Goal: Ask a question

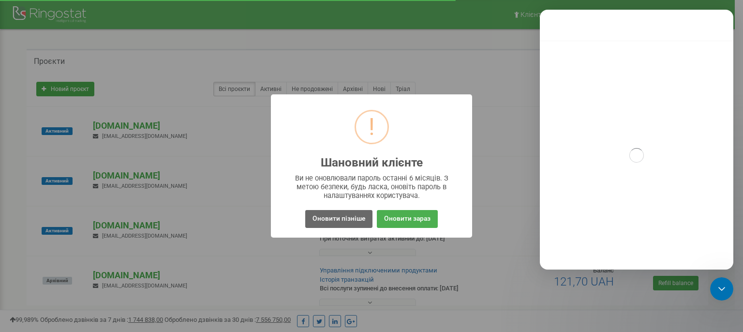
click at [335, 223] on button "Оновити пізніше" at bounding box center [338, 219] width 67 height 18
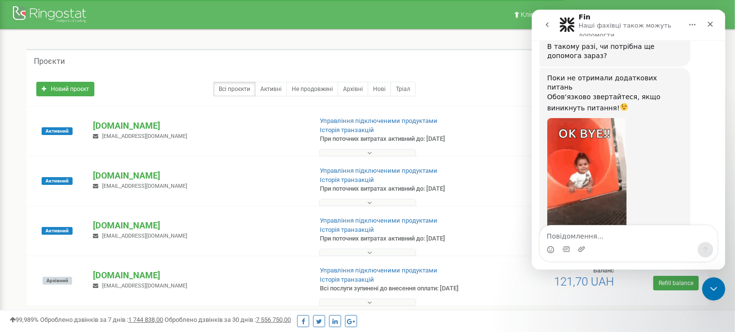
scroll to position [3250, 0]
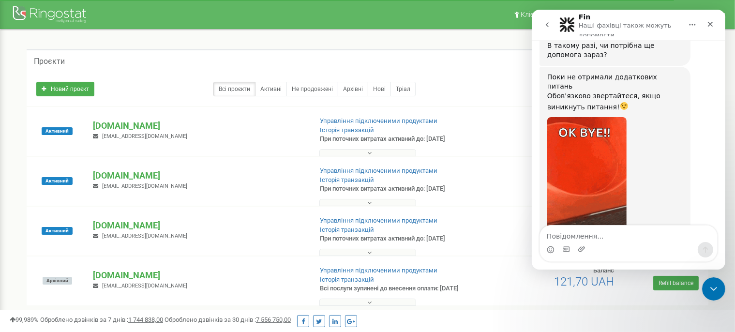
drag, startPoint x: 185, startPoint y: 224, endPoint x: 92, endPoint y: 224, distance: 92.4
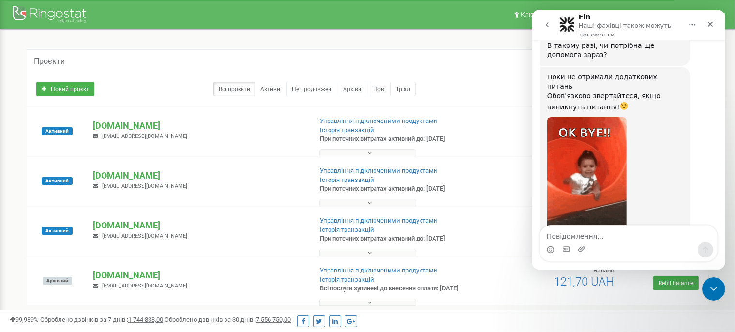
click at [92, 224] on div "md.invest.group.com manager@mdinvest.company" at bounding box center [198, 229] width 225 height 21
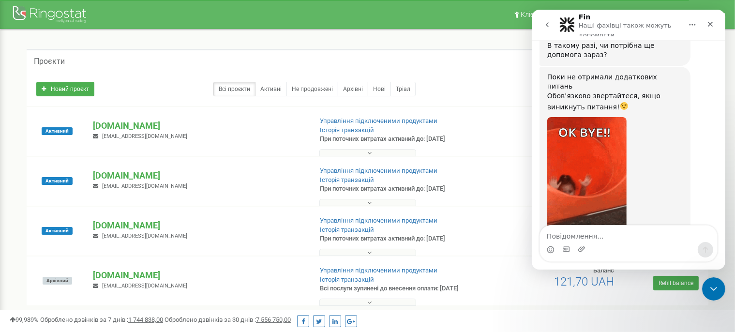
copy p "[DOMAIN_NAME]"
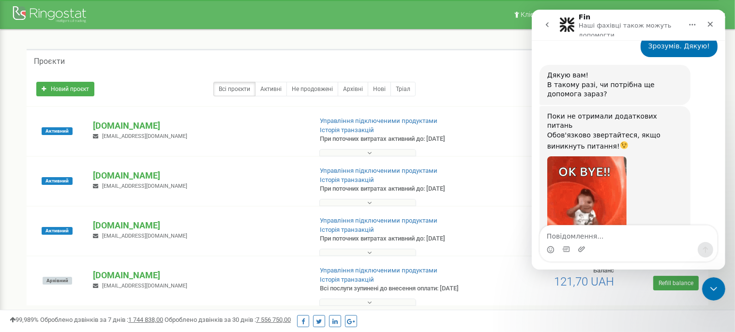
scroll to position [3212, 0]
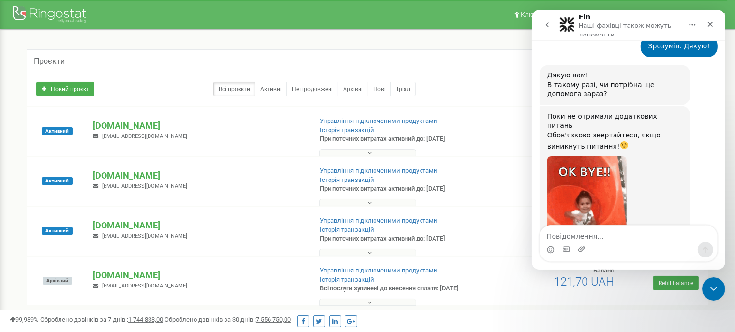
click at [544, 20] on button "go back" at bounding box center [546, 24] width 18 height 18
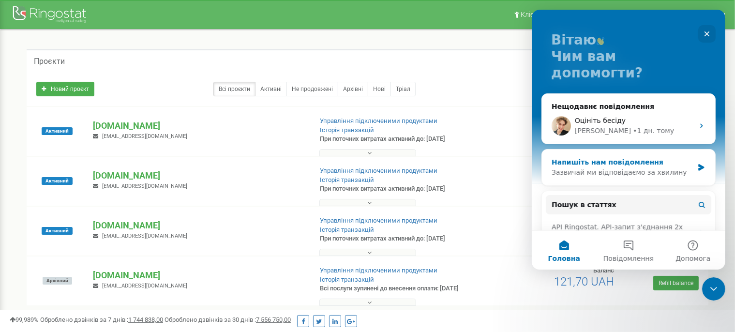
scroll to position [49, 0]
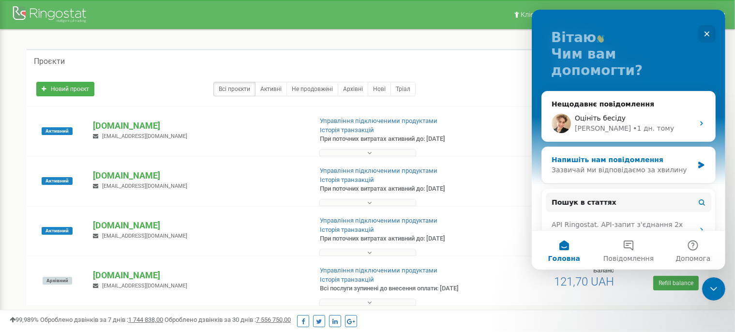
click at [602, 165] on div "Зазвичай ми відповідаємо за хвилину" at bounding box center [622, 170] width 142 height 10
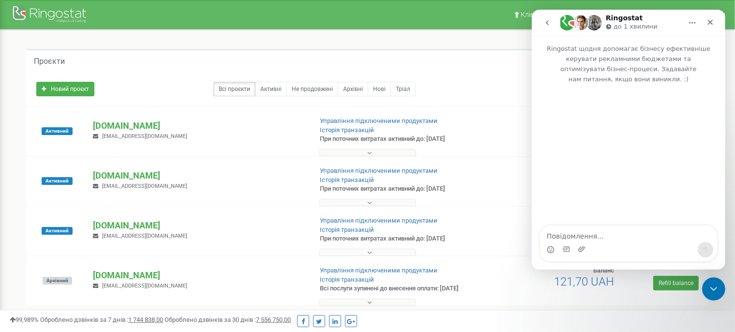
click at [589, 240] on textarea "Повідомлення..." at bounding box center [627, 233] width 177 height 16
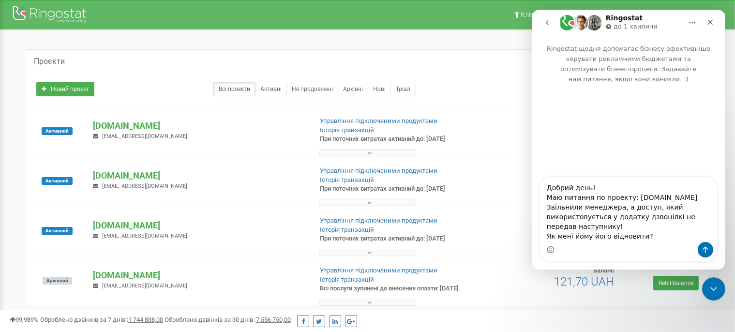
type textarea "Добрий день! Маю питання по проекту: md.invest.group.com Звільнили менеджера, а…"
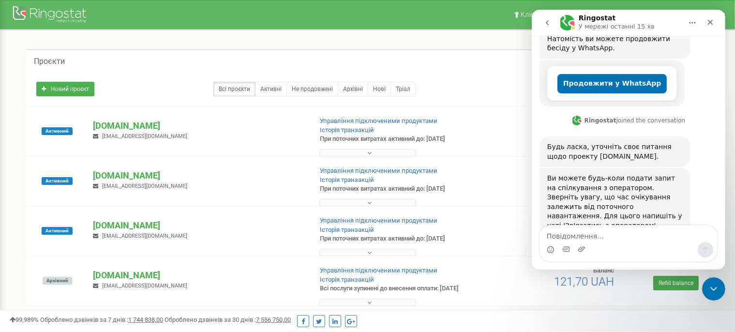
scroll to position [231, 0]
drag, startPoint x: 631, startPoint y: 194, endPoint x: 540, endPoint y: 194, distance: 90.5
click at [540, 194] on div "Ви можете будь-коли подати запит на спілкування з оператором. Зверніть увагу, щ…" at bounding box center [614, 202] width 151 height 69
copy div "'Зв'язатись з оператором'."
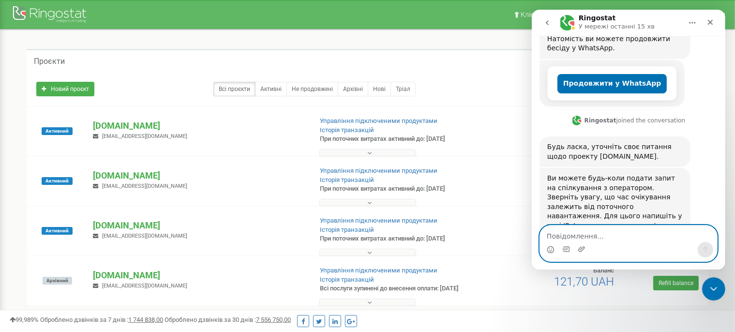
click at [592, 239] on textarea "Повідомлення..." at bounding box center [627, 233] width 177 height 16
paste textarea "'Зв'язатись з оператором'."
type textarea "'Зв'язатись з оператором'."
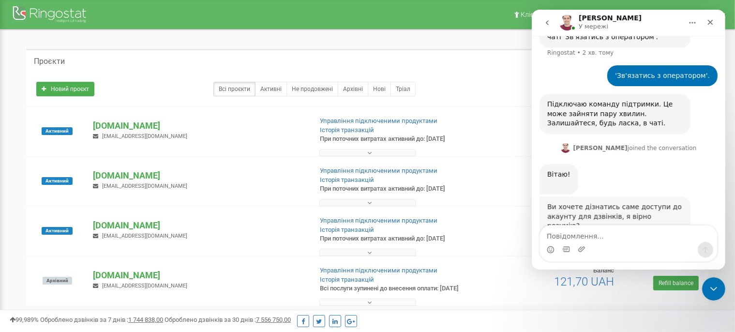
scroll to position [419, 0]
click at [111, 228] on p "[DOMAIN_NAME]" at bounding box center [198, 225] width 211 height 13
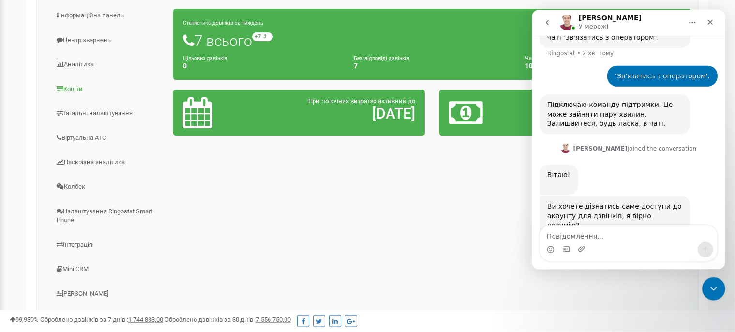
scroll to position [261, 0]
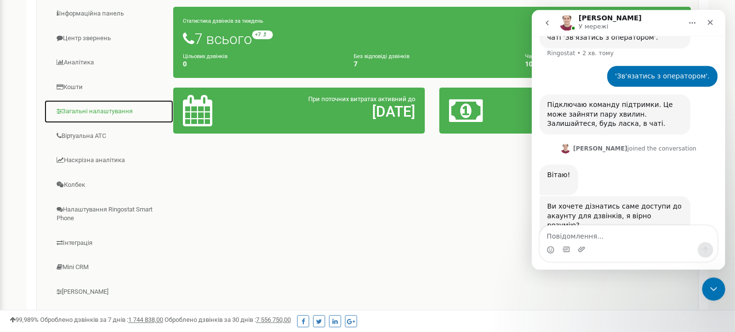
click at [74, 107] on link "Загальні налаштування" at bounding box center [109, 112] width 130 height 24
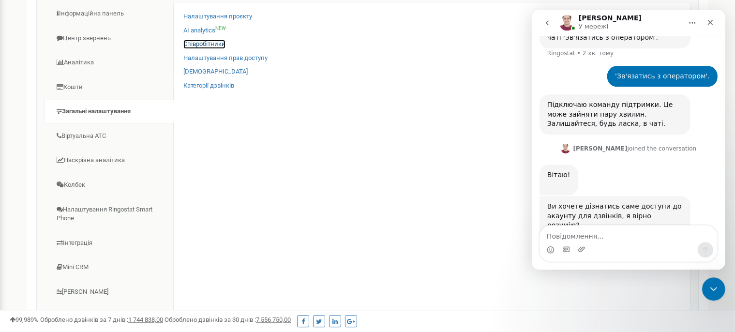
click at [204, 43] on link "Співробітники" at bounding box center [204, 44] width 42 height 9
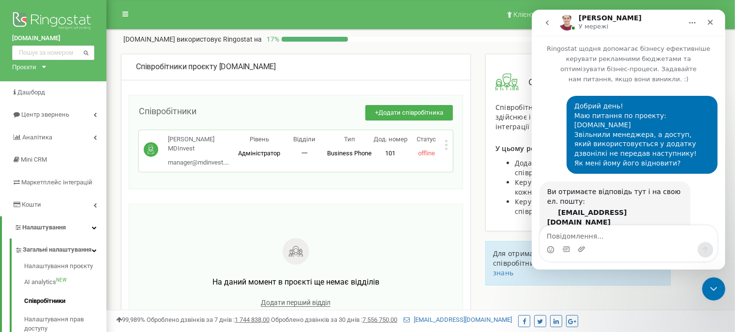
scroll to position [410, 0]
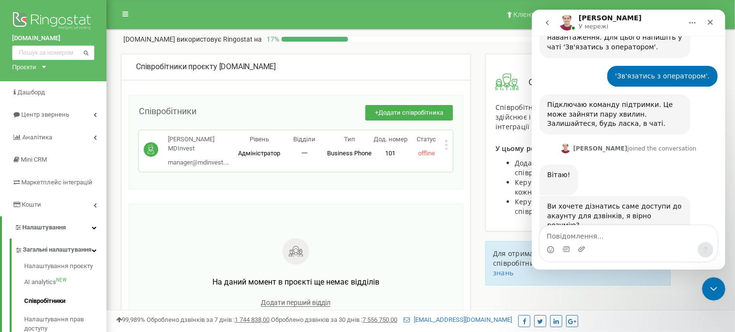
click at [447, 146] on icon at bounding box center [446, 145] width 2 height 2
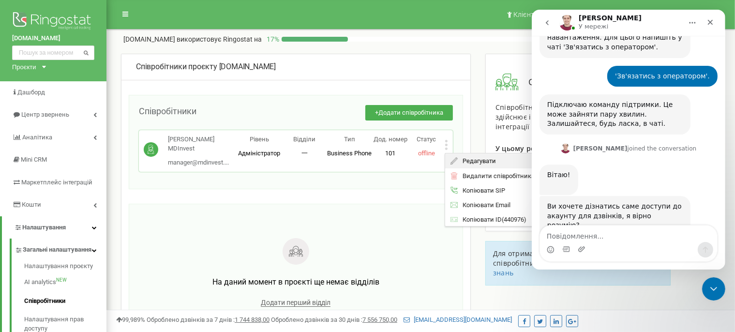
click at [473, 160] on span "Редагувати" at bounding box center [477, 161] width 38 height 6
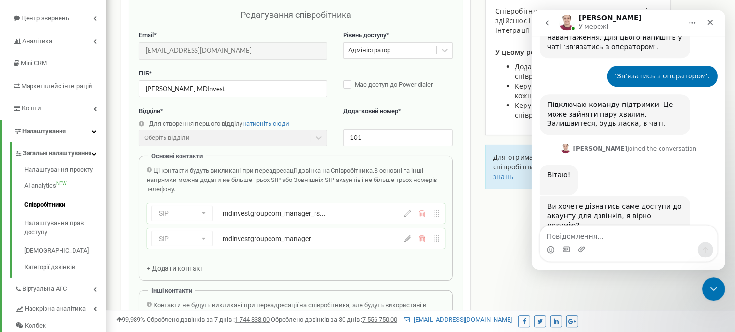
scroll to position [97, 0]
drag, startPoint x: 211, startPoint y: 88, endPoint x: 134, endPoint y: 84, distance: 77.5
click at [139, 84] on input "[PERSON_NAME] MDInvest" at bounding box center [233, 88] width 188 height 17
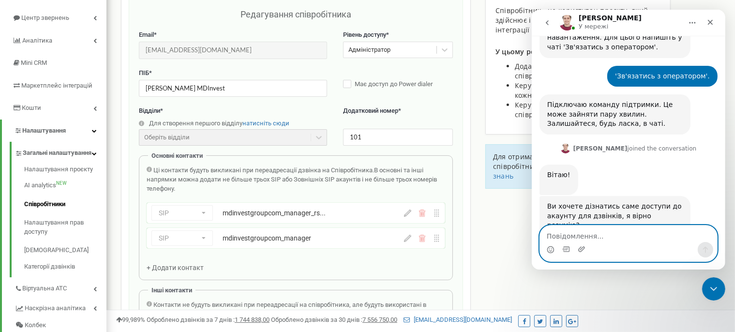
click at [571, 233] on textarea "Повідомлення..." at bounding box center [627, 233] width 177 height 16
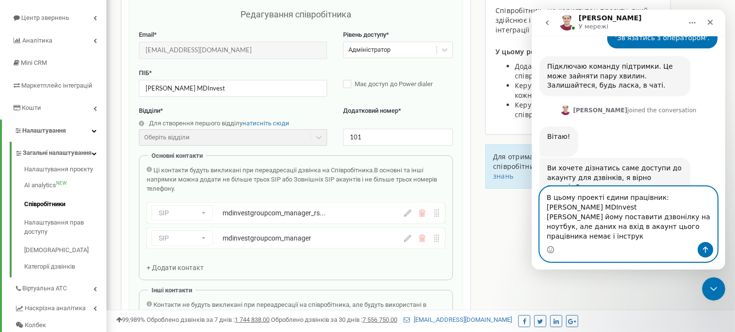
scroll to position [448, 0]
type textarea "В цьому проекті єдини працівник: [PERSON_NAME] MDInvest Маємо йому поставити дз…"
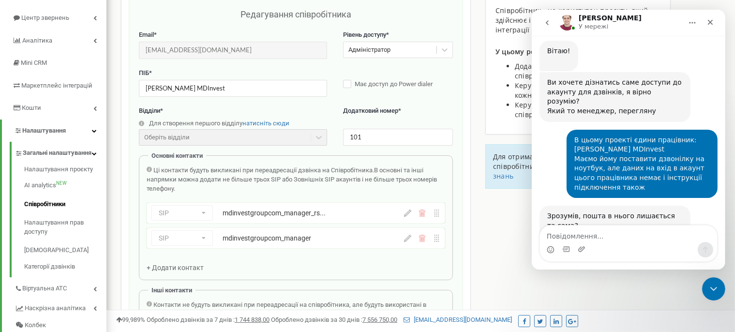
scroll to position [571, 0]
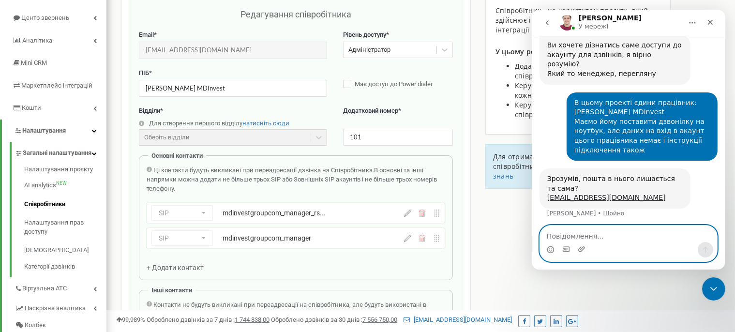
click at [592, 235] on textarea "Повідомлення..." at bounding box center [627, 233] width 177 height 16
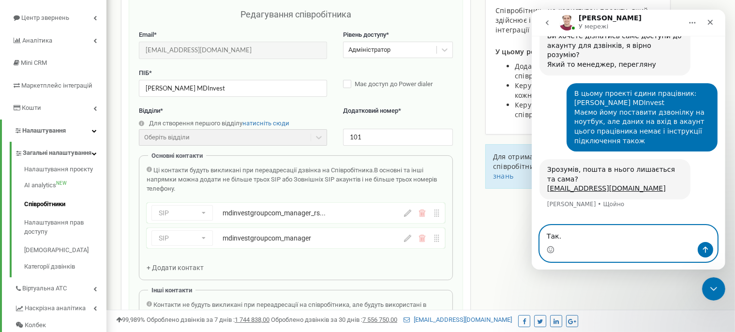
scroll to position [580, 0]
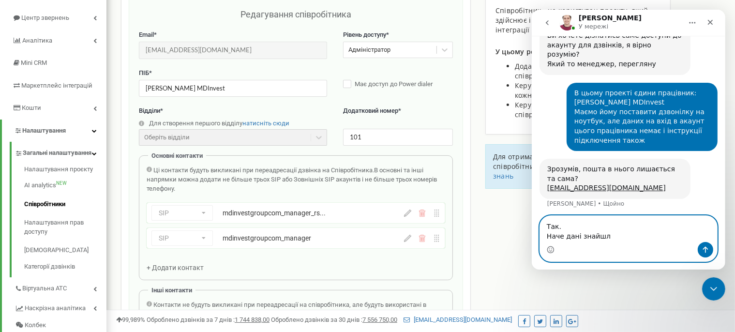
type textarea "Так. Наче дані знайшли"
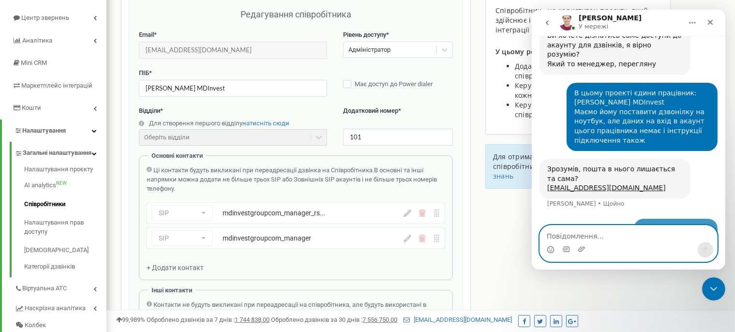
scroll to position [609, 0]
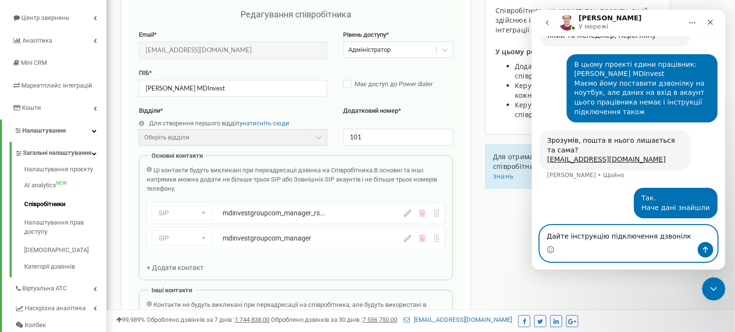
type textarea "Дайте інструкцію підключення дзвонілки"
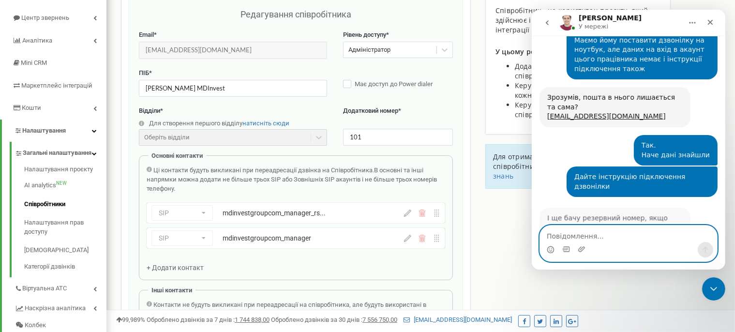
scroll to position [651, 0]
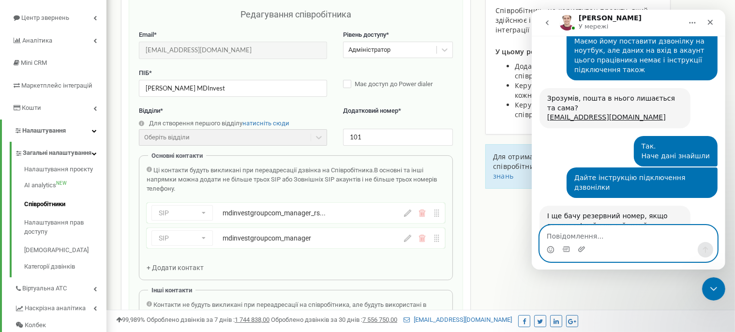
click at [567, 234] on textarea "Повідомлення..." at bounding box center [627, 233] width 177 height 16
type textarea "Можна прибрати"
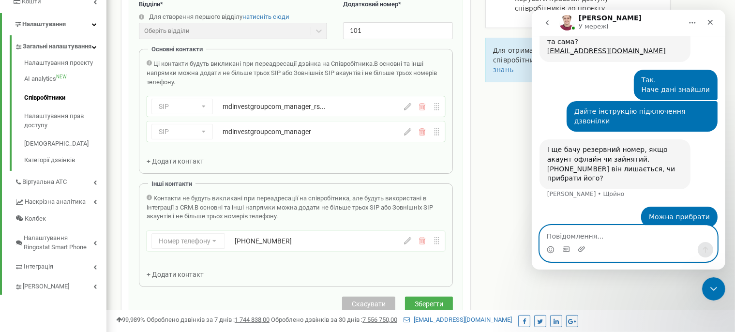
scroll to position [205, 0]
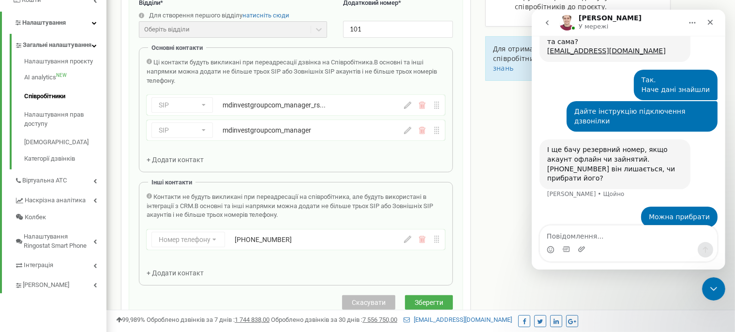
click at [367, 303] on span "Скасувати" at bounding box center [369, 302] width 34 height 8
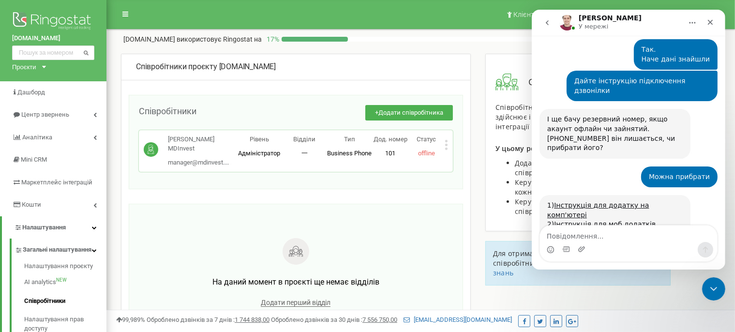
scroll to position [750, 0]
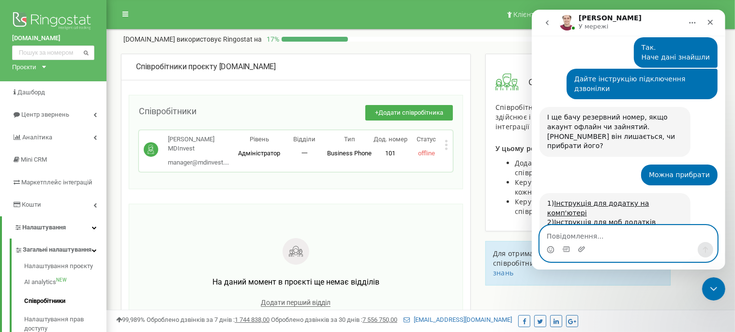
click at [605, 230] on textarea "Повідомлення..." at bounding box center [627, 233] width 177 height 16
type textarea "Дякую за допомогу!"
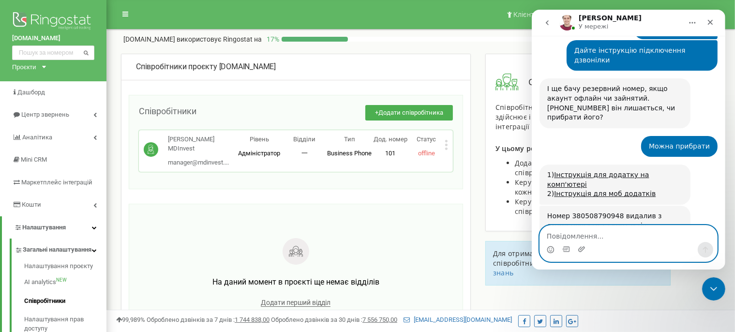
scroll to position [779, 0]
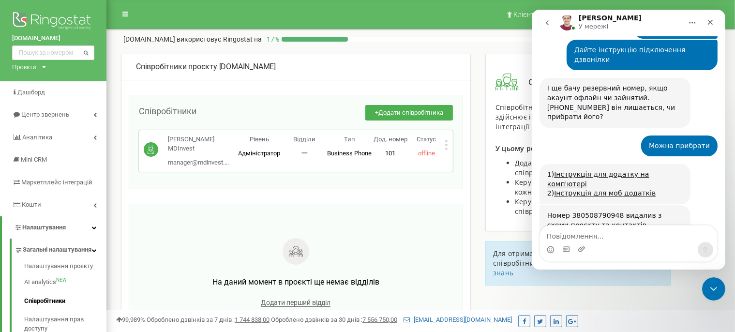
click at [447, 140] on icon at bounding box center [446, 141] width 2 height 2
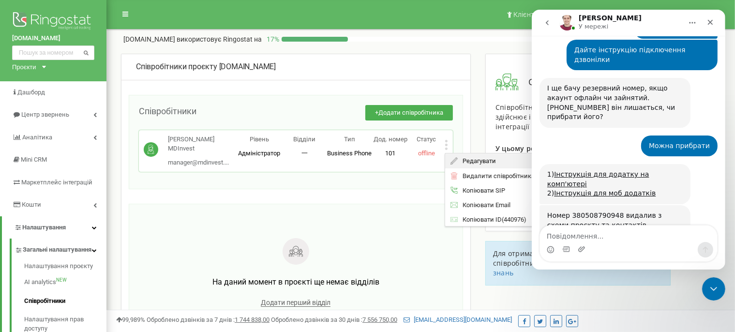
click at [469, 163] on span "Редагувати" at bounding box center [477, 161] width 38 height 6
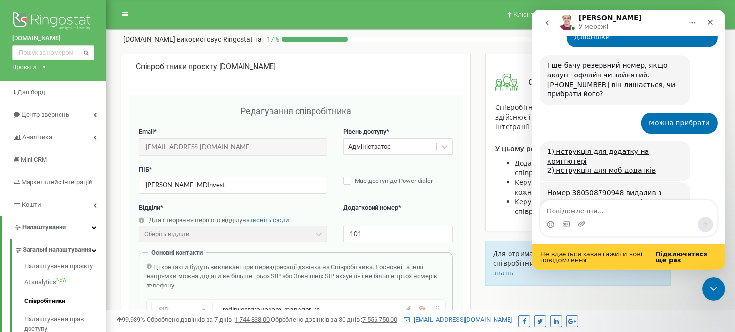
scroll to position [804, 0]
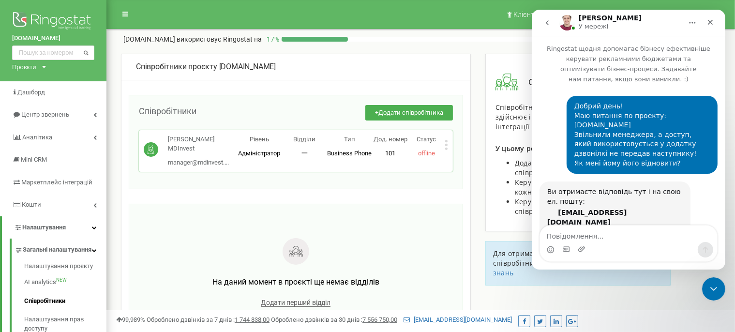
scroll to position [779, 0]
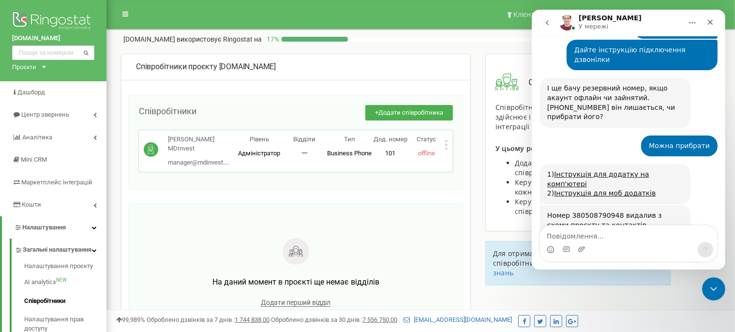
click at [446, 143] on icon at bounding box center [446, 145] width 3 height 10
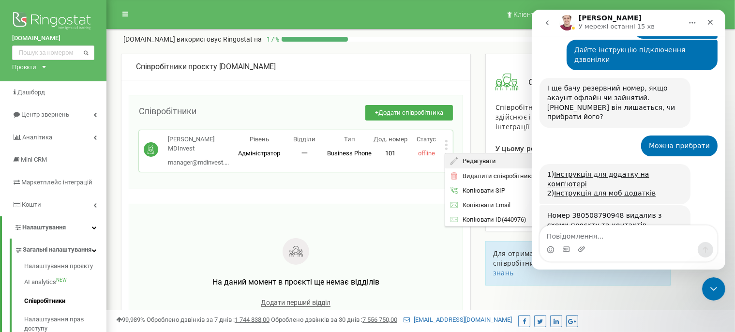
click at [471, 160] on span "Редагувати" at bounding box center [477, 161] width 38 height 6
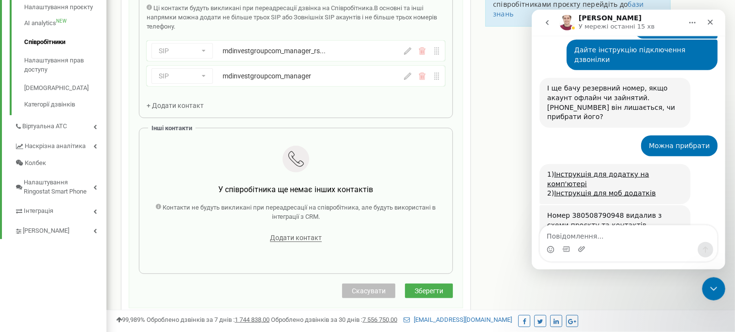
scroll to position [269, 0]
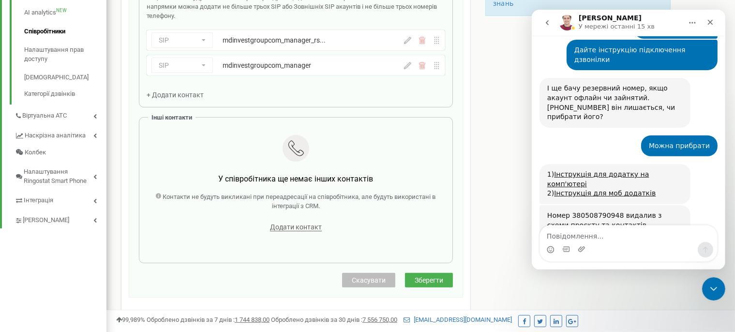
click at [368, 278] on span "Скасувати" at bounding box center [369, 280] width 34 height 8
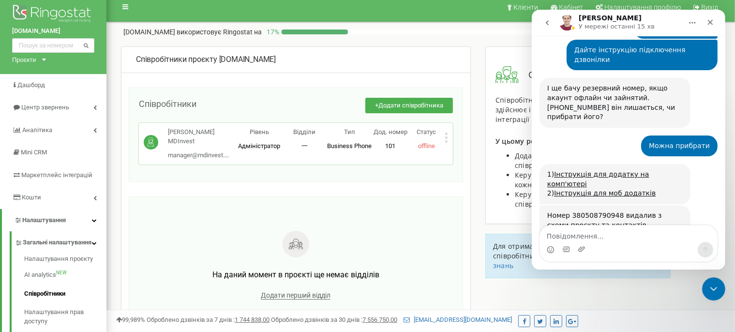
scroll to position [0, 0]
